Goal: Task Accomplishment & Management: Manage account settings

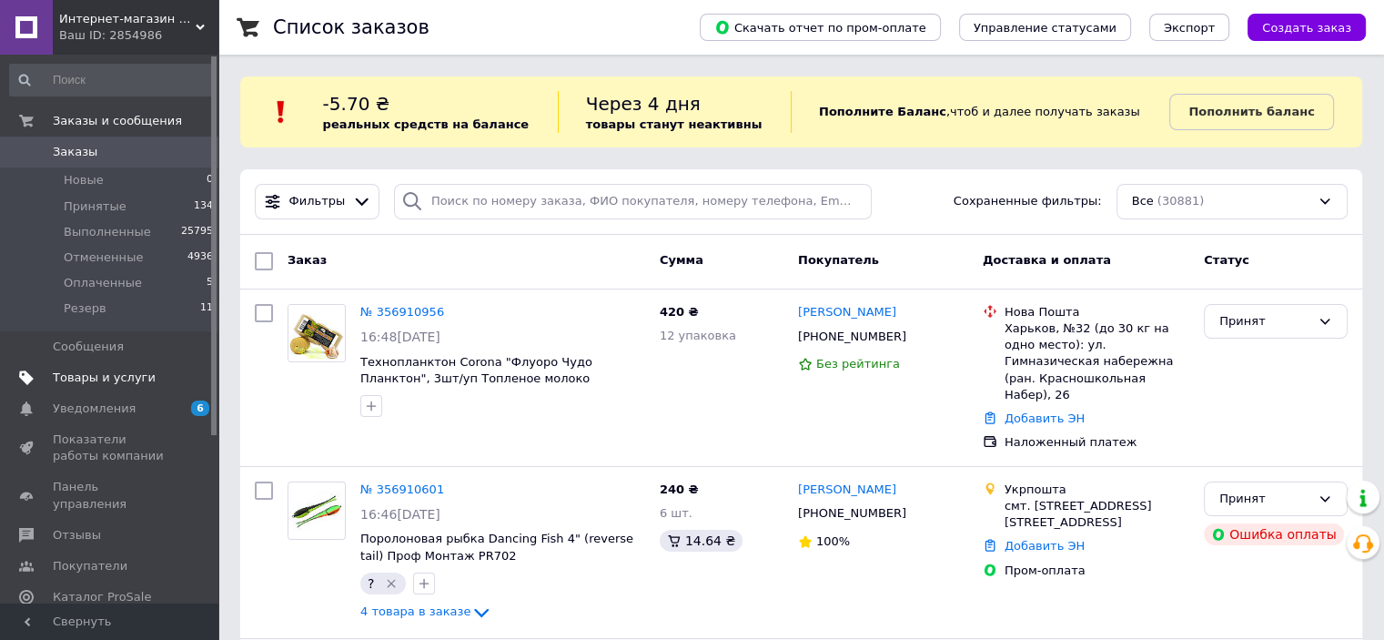
click at [76, 384] on span "Товары и услуги" at bounding box center [104, 377] width 103 height 16
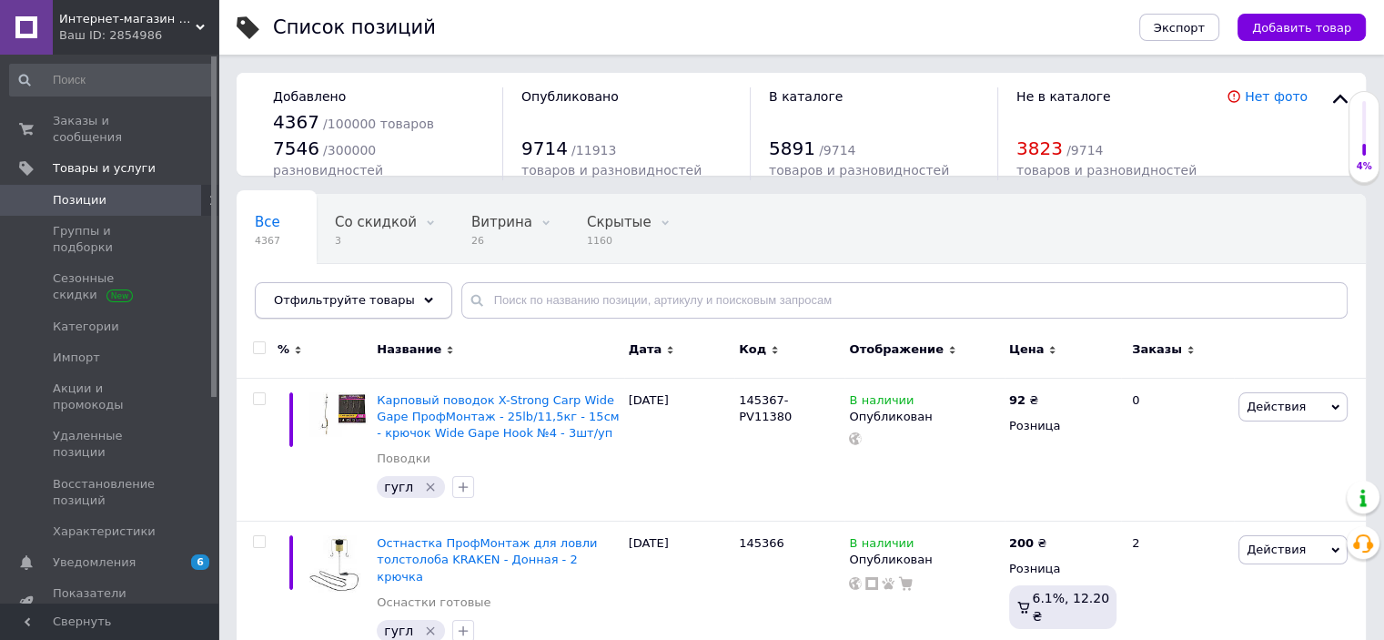
click at [424, 297] on use at bounding box center [428, 299] width 9 height 5
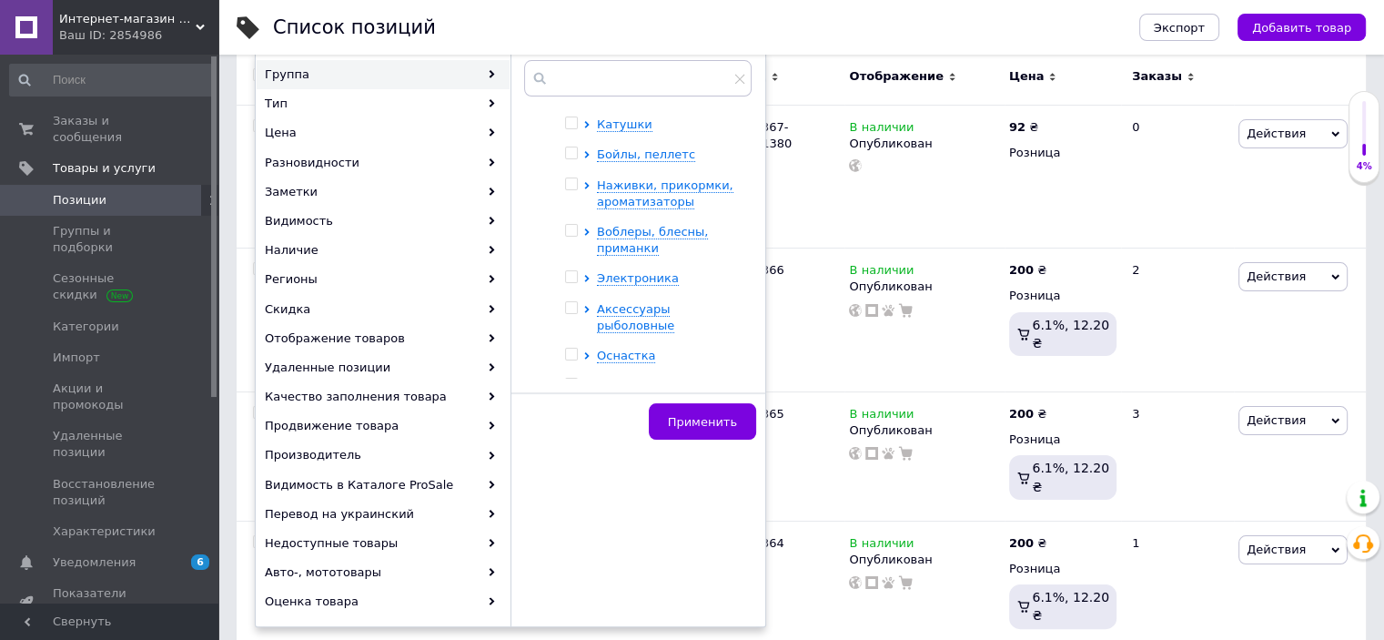
scroll to position [311, 0]
click at [660, 199] on span "Наживки, прикормки, ароматизаторы" at bounding box center [665, 192] width 136 height 30
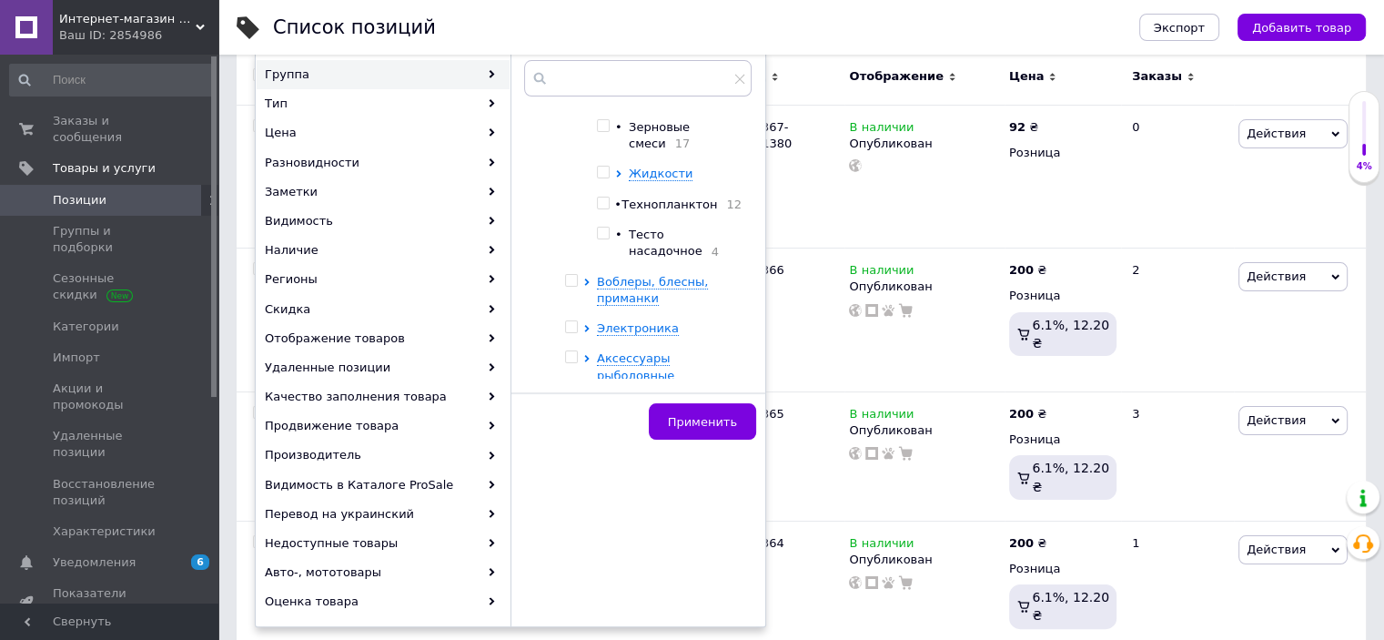
scroll to position [493, 0]
drag, startPoint x: 600, startPoint y: 203, endPoint x: 640, endPoint y: 267, distance: 76.0
click at [600, 203] on input "checkbox" at bounding box center [603, 202] width 12 height 12
checkbox input "true"
click at [699, 416] on span "Применить" at bounding box center [702, 422] width 69 height 14
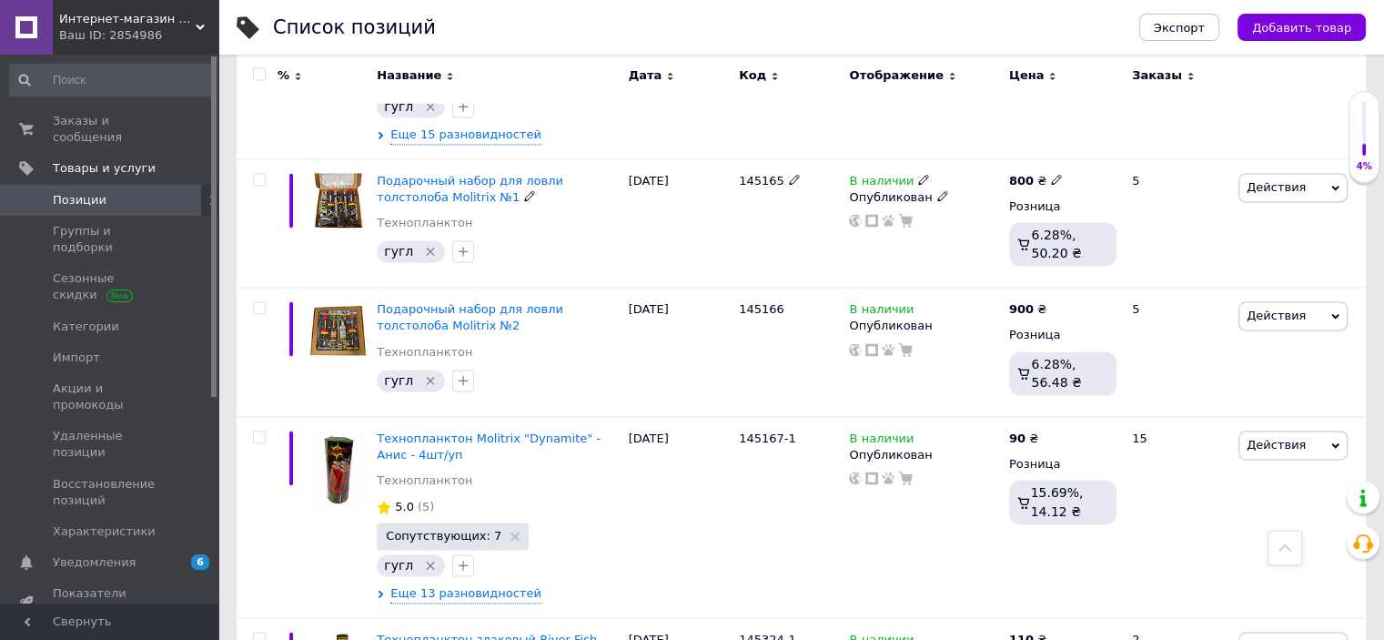
scroll to position [2729, 0]
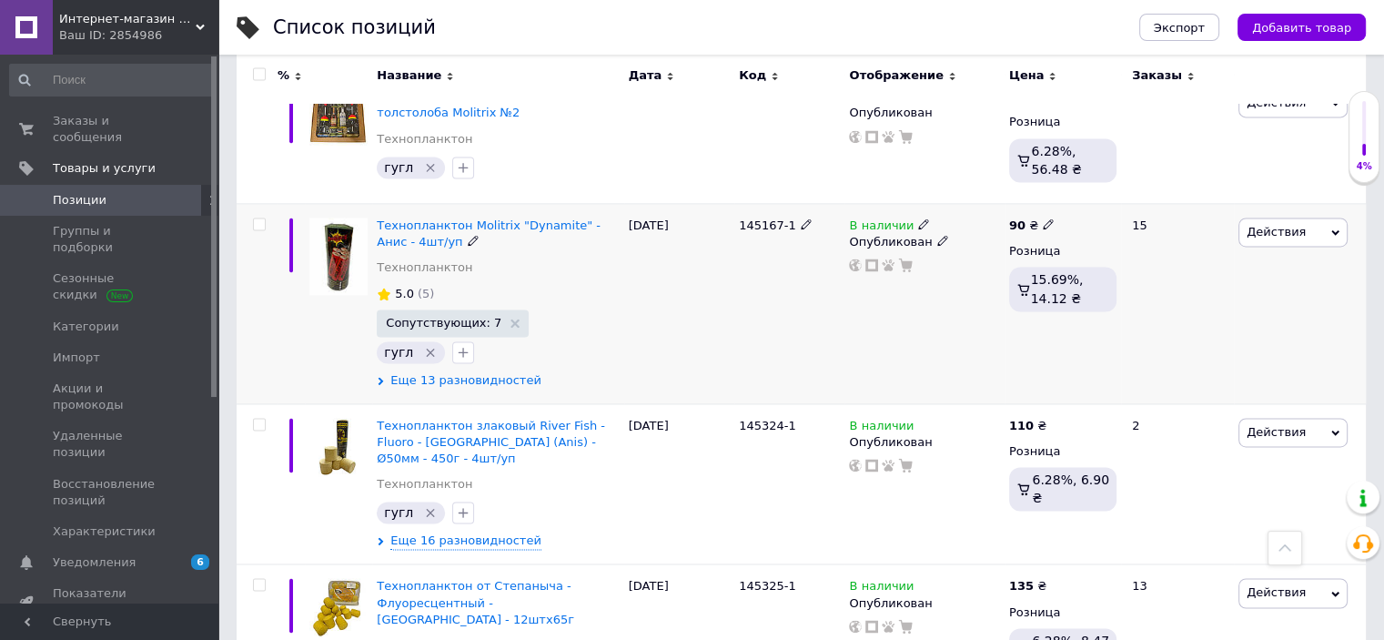
click at [471, 372] on span "Еще 13 разновидностей" at bounding box center [465, 380] width 151 height 16
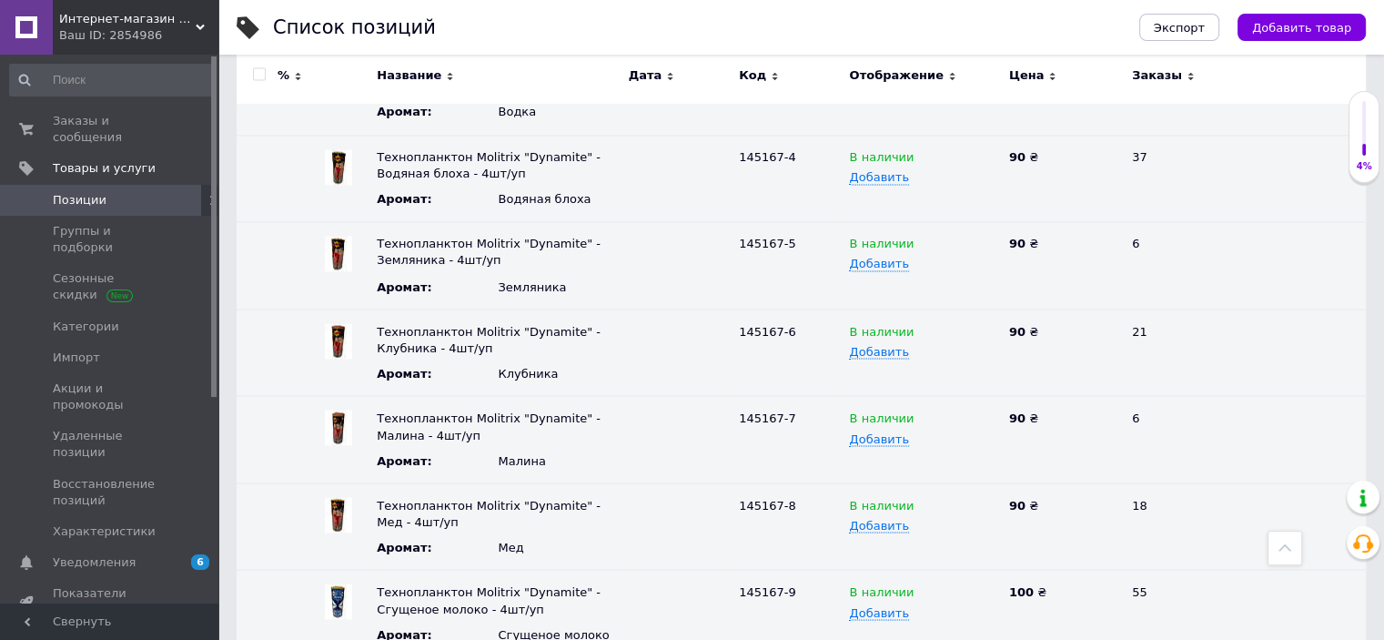
scroll to position [3184, 0]
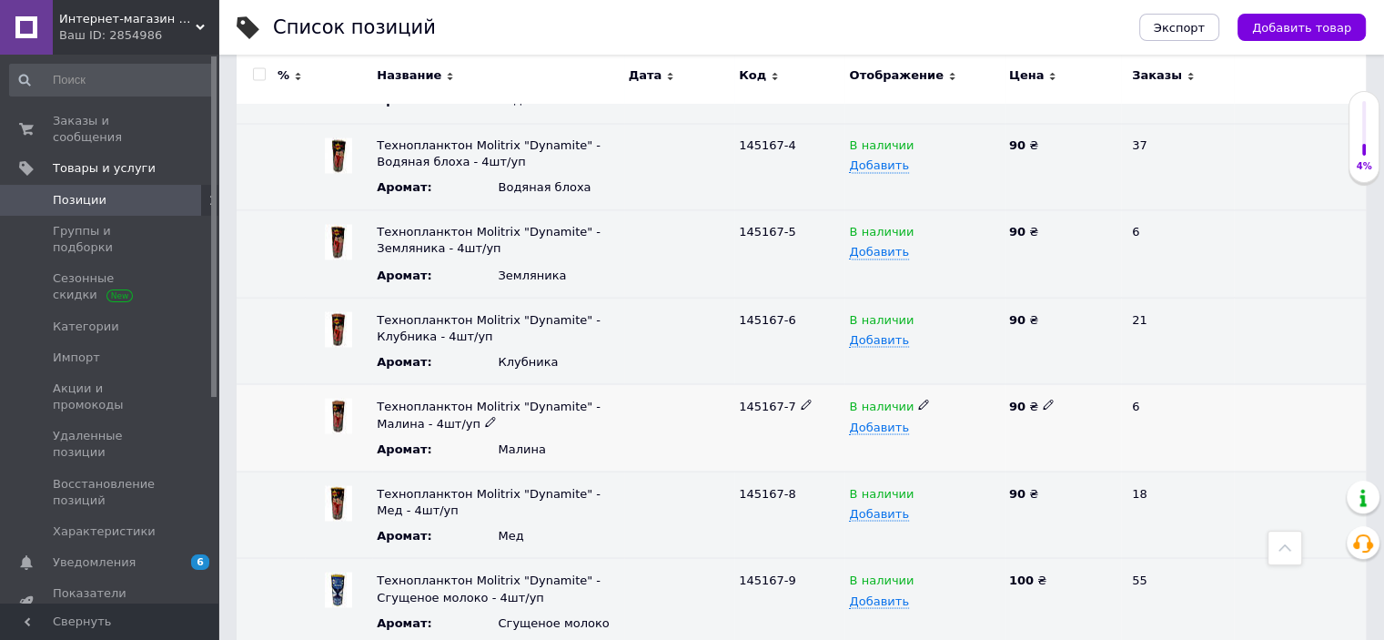
click at [918, 398] on icon at bounding box center [923, 403] width 11 height 11
click at [914, 428] on li "Нет в наличии" at bounding box center [919, 440] width 156 height 25
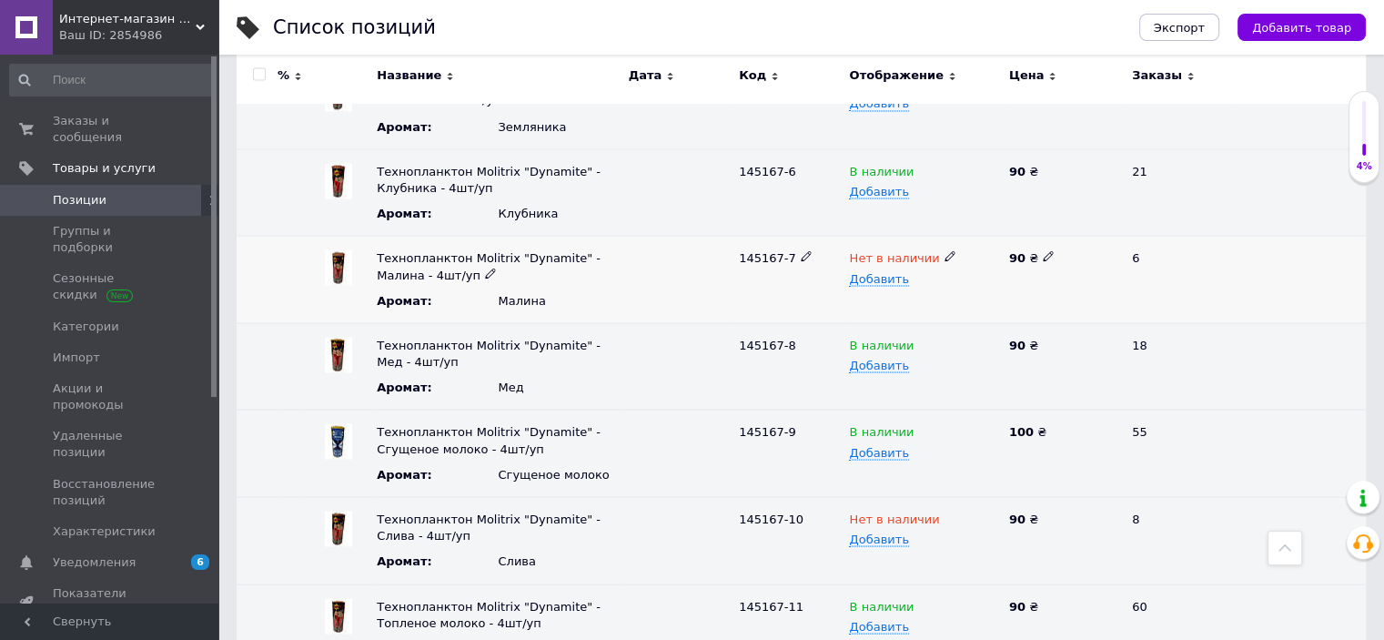
scroll to position [3366, 0]
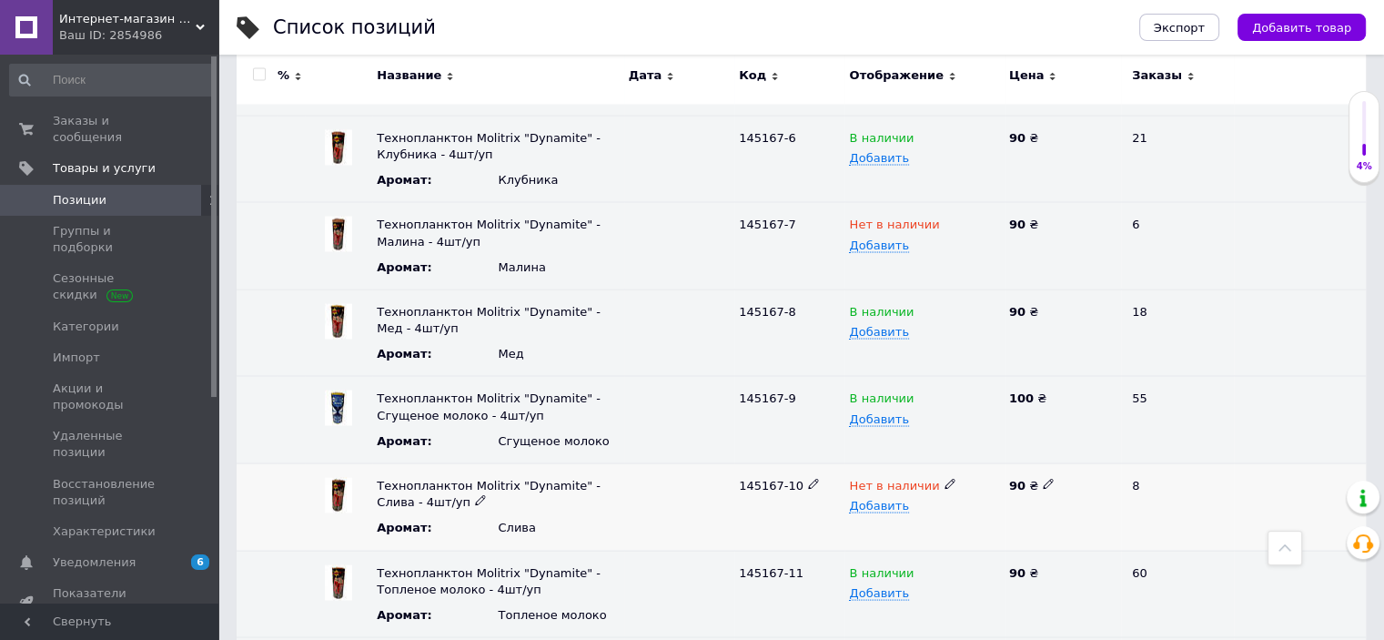
click at [944, 479] on use at bounding box center [949, 484] width 10 height 10
click at [929, 507] on li "В наличии" at bounding box center [919, 519] width 156 height 25
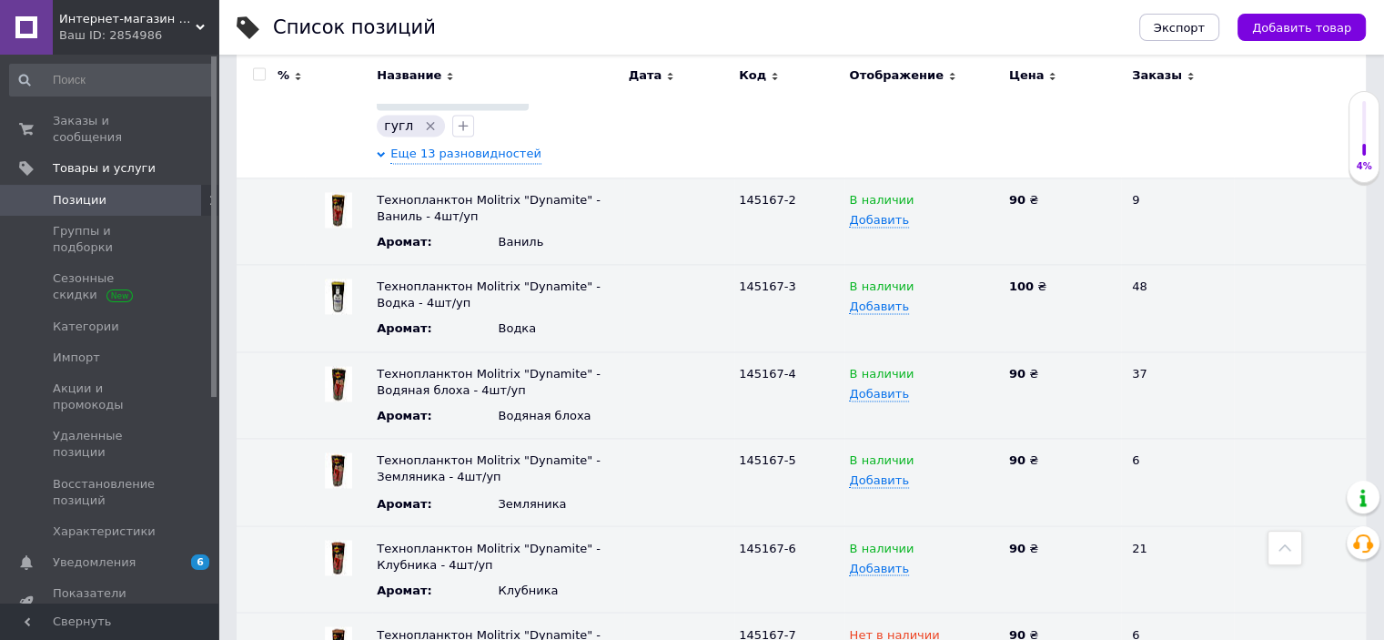
scroll to position [2911, 0]
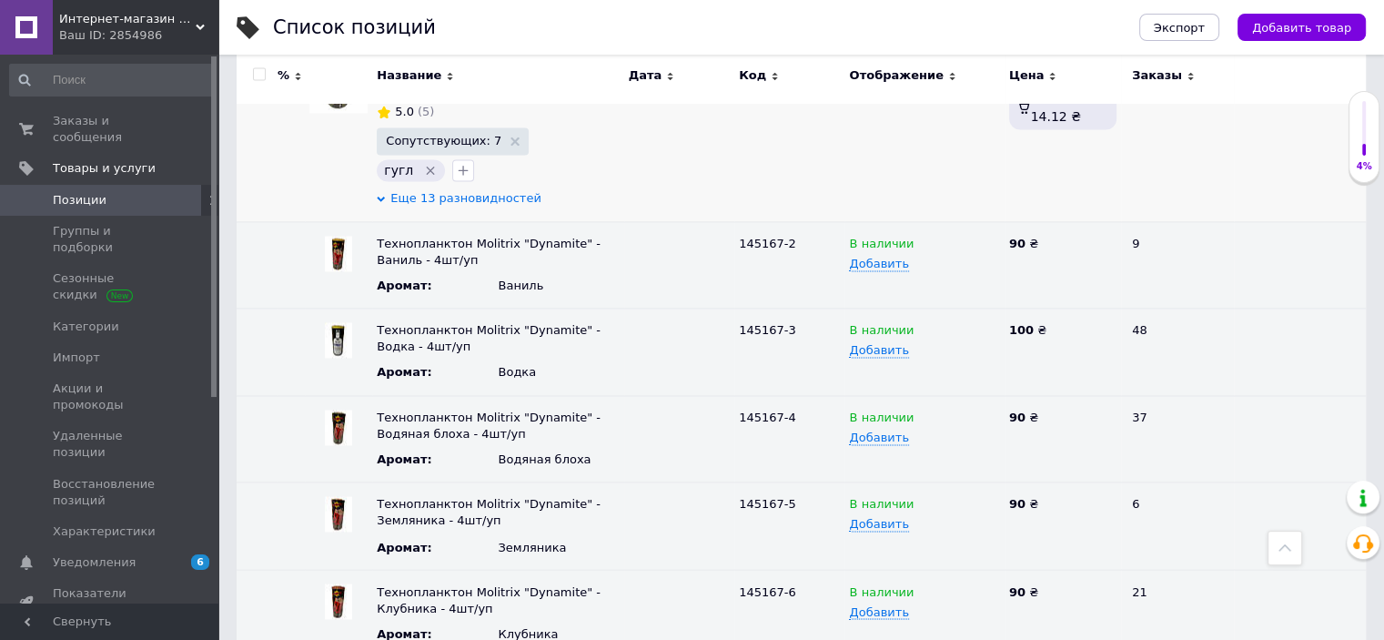
click at [432, 190] on span "Еще 13 разновидностей" at bounding box center [465, 198] width 151 height 16
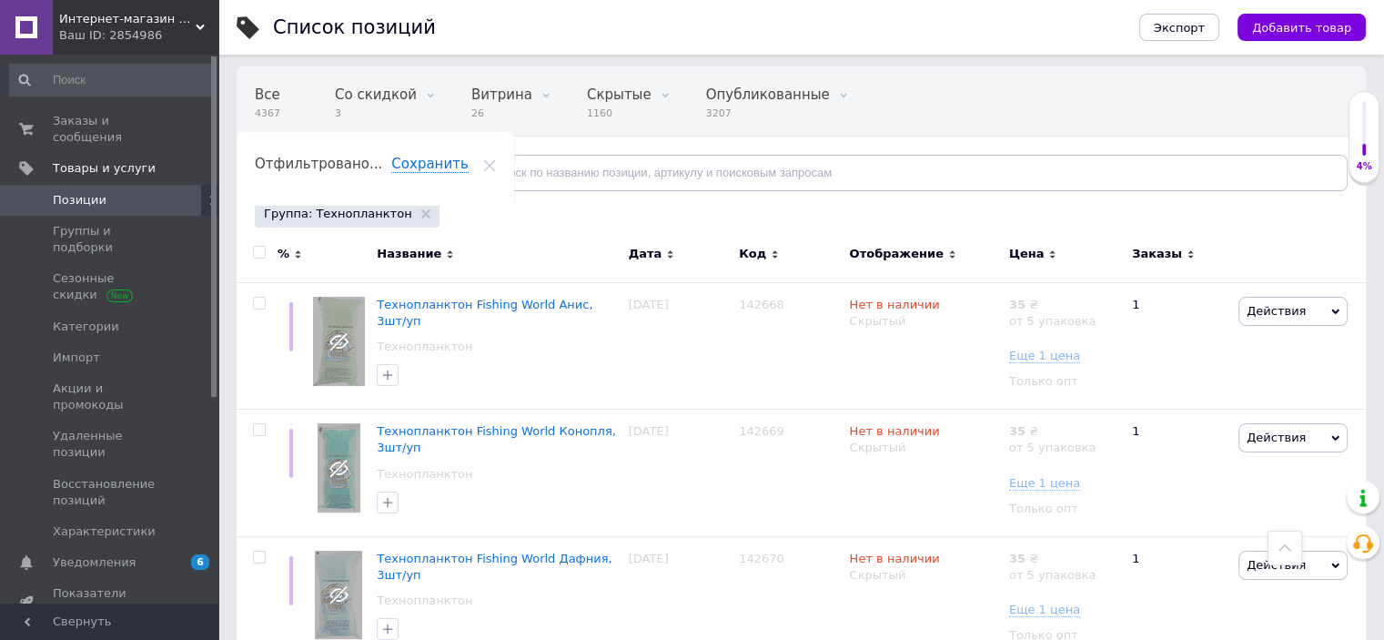
scroll to position [0, 0]
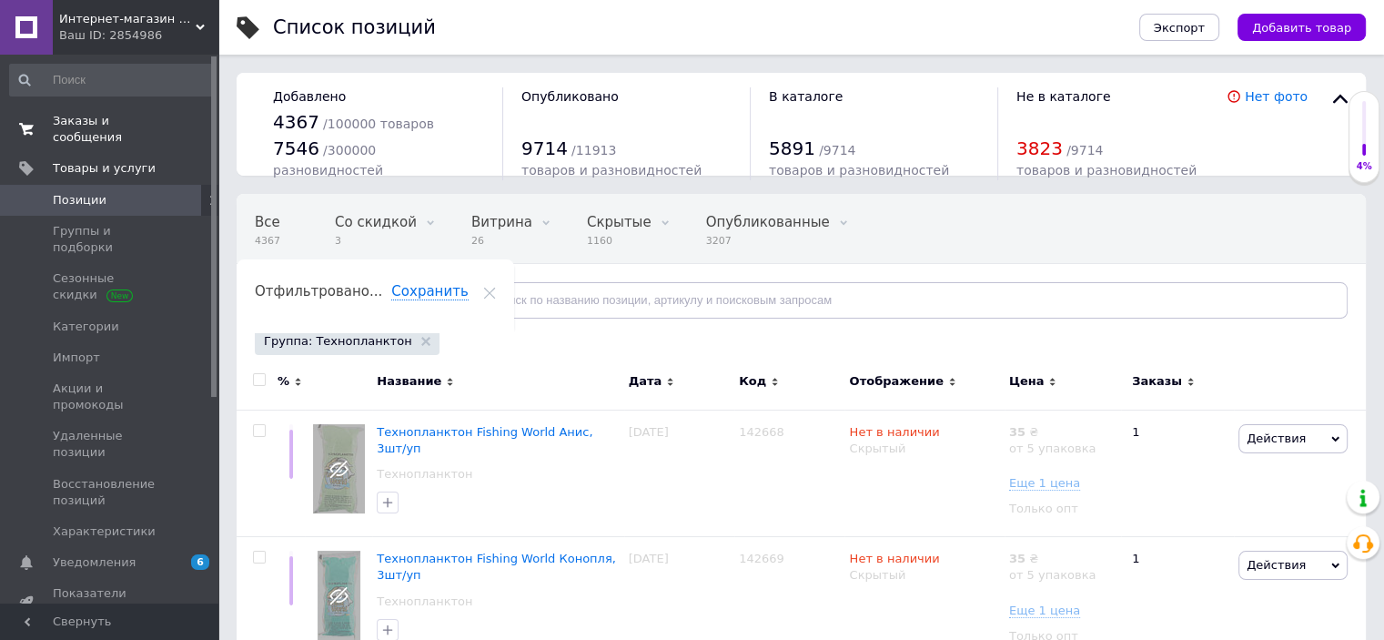
click at [86, 116] on span "Заказы и сообщения" at bounding box center [111, 129] width 116 height 33
